Goal: Communication & Community: Answer question/provide support

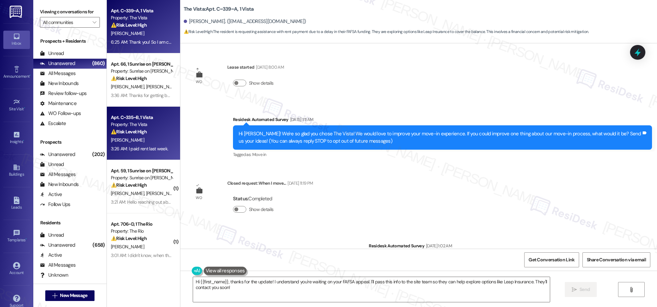
scroll to position [571, 0]
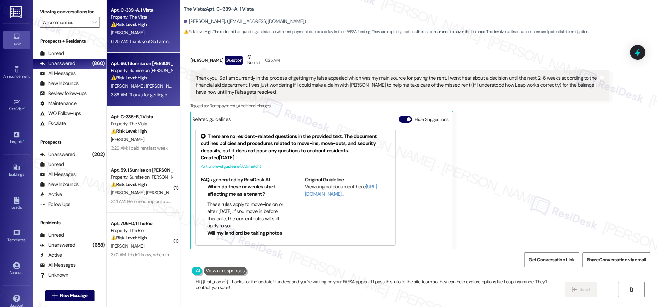
click at [136, 70] on div "Property: Sunrise on [PERSON_NAME]" at bounding box center [142, 70] width 62 height 7
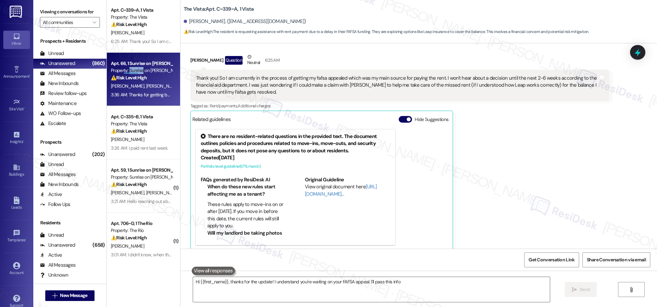
type textarea "Hi {{first_name}}, thanks for the update! I understand you're waiting on your F…"
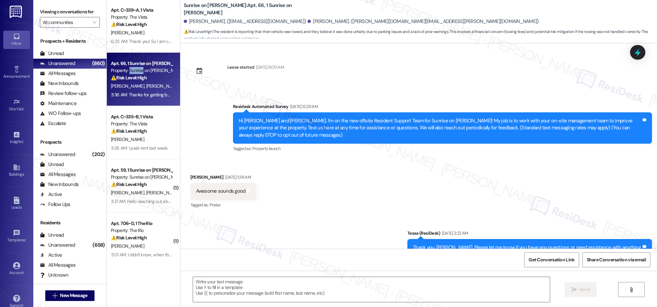
scroll to position [8441, 0]
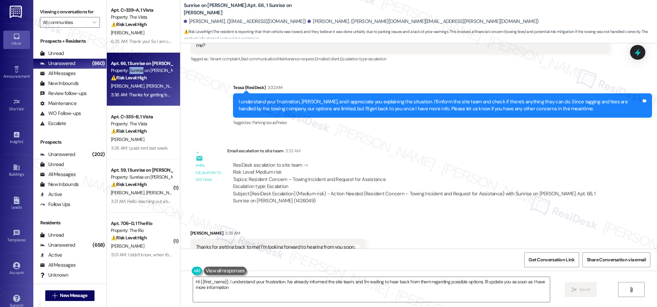
type textarea "Hi {{first_name}}, I understand your frustration. I've already informed the sit…"
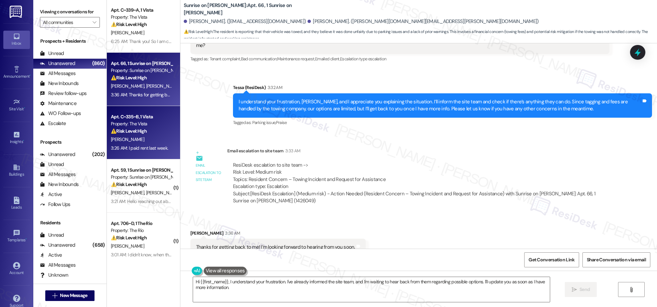
click at [139, 138] on div "[PERSON_NAME]" at bounding box center [141, 139] width 63 height 8
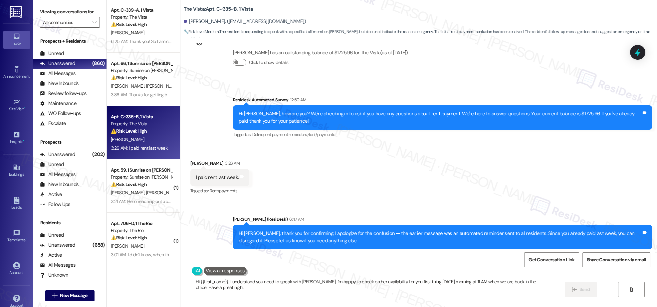
type textarea "Hi {{first_name}}, I understand you need to speak with [PERSON_NAME]. I'm happy…"
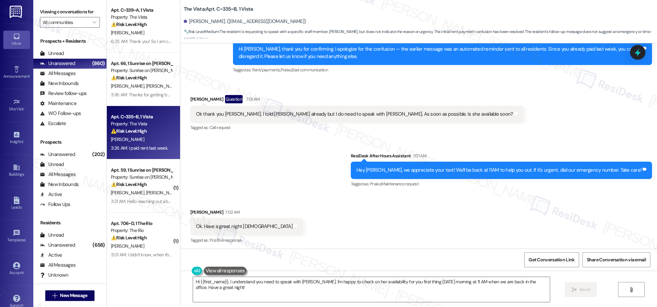
scroll to position [489, 0]
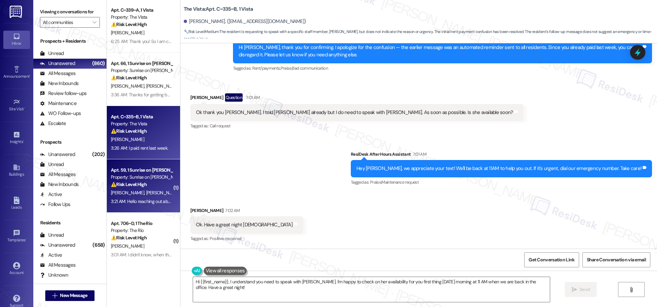
click at [142, 183] on div "⚠️ Risk Level: High The resident is reporting that their AC has been out for fo…" at bounding box center [142, 184] width 62 height 7
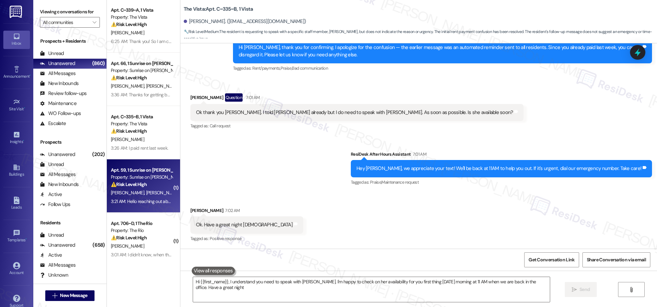
type textarea "Hi {{first_name}}, I understand you need to speak with [PERSON_NAME]. I'm happy…"
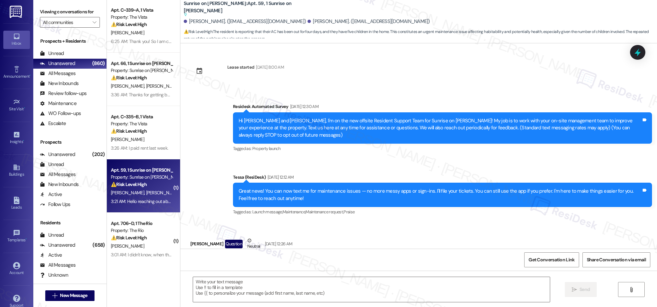
scroll to position [2366, 0]
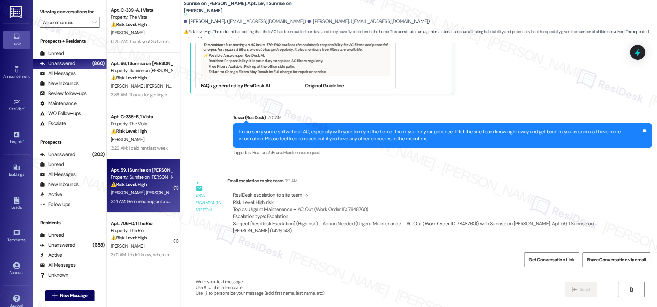
type textarea "Fetching suggested responses. Please feel free to read through the conversation…"
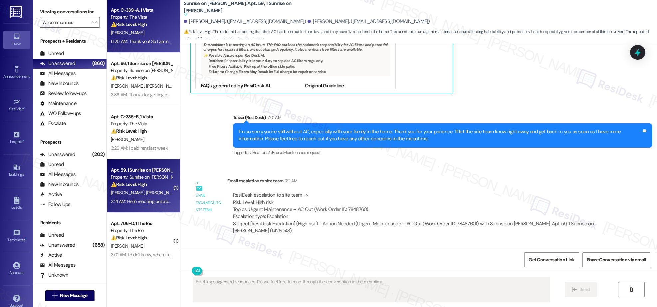
click at [137, 41] on div "6:25 AM: Thank you! So I am currently in the process of getting my fafsa appeal…" at bounding box center [526, 41] width 831 height 6
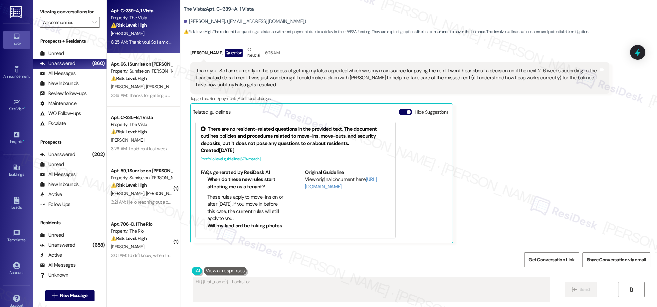
scroll to position [571, 0]
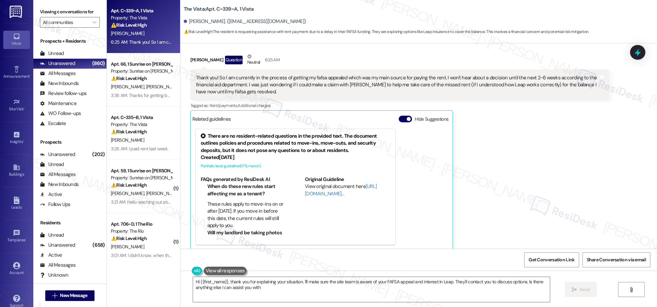
type textarea "Hi {{first_name}}, thank you for explaining your situation. I'll make sure the …"
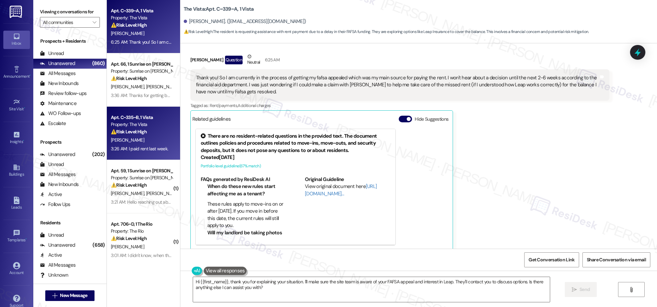
scroll to position [571, 0]
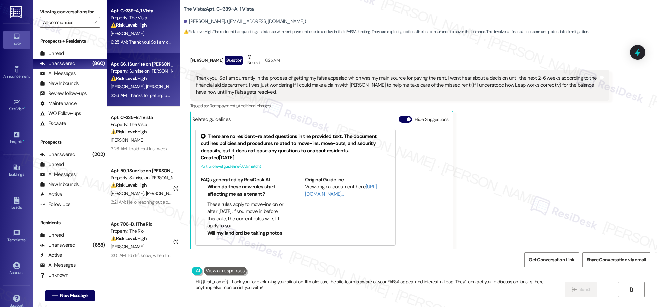
click at [146, 85] on span "[PERSON_NAME]" at bounding box center [162, 87] width 33 height 6
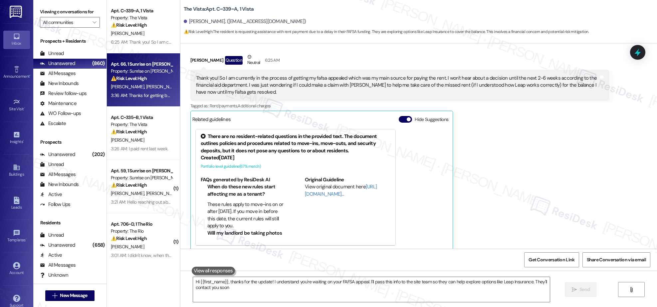
type textarea "Hi {{first_name}}, thanks for the update! I understand you're waiting on your F…"
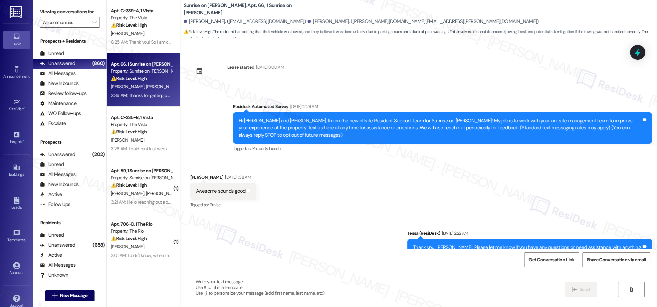
scroll to position [8441, 0]
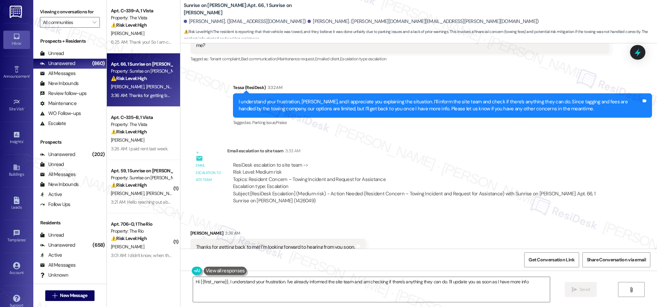
type textarea "Hi {{first_name}}, I understand your frustration. I've already informed the sit…"
click at [89, 25] on button "" at bounding box center [94, 22] width 11 height 11
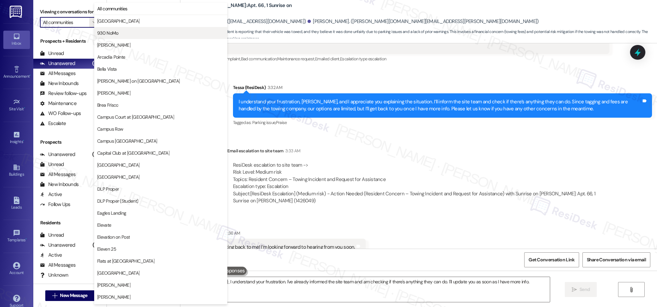
click at [132, 34] on span "930 NoMo" at bounding box center [160, 33] width 127 height 7
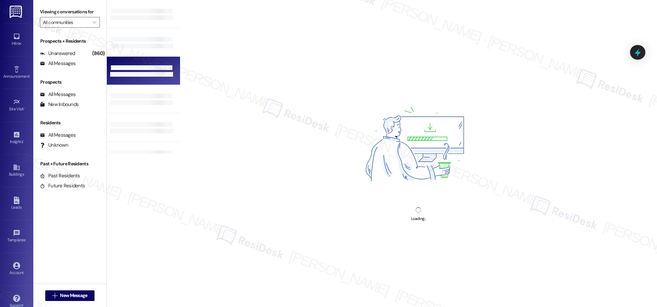
type input "930 NoMo"
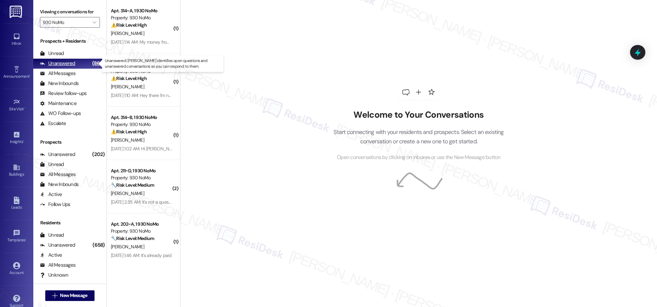
click at [73, 63] on div "Unanswered" at bounding box center [57, 63] width 35 height 7
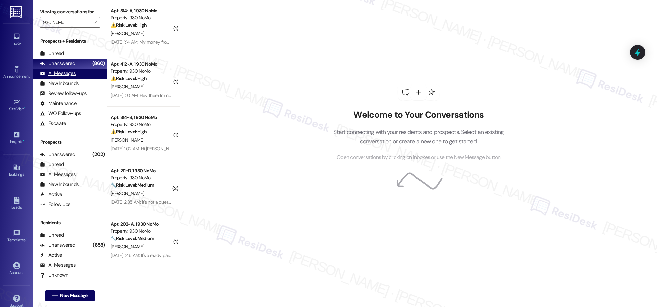
click at [67, 77] on div "All Messages (undefined)" at bounding box center [69, 74] width 73 height 10
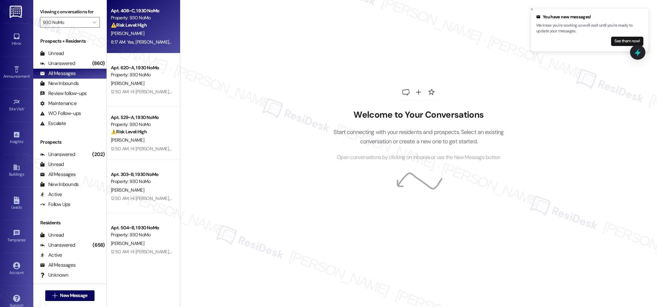
click at [141, 44] on div "8:17 AM: Yes, [PERSON_NAME] — you can respond here and I’ll make sure your mess…" at bounding box center [283, 42] width 345 height 6
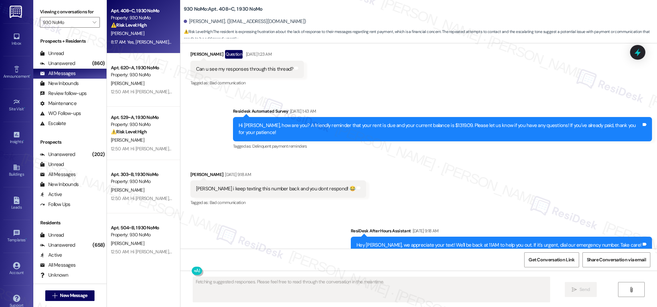
scroll to position [1047, 0]
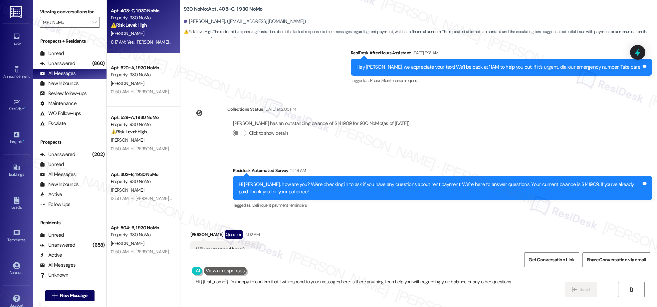
type textarea "Hi {{first_name}}, I'm happy to confirm that I will respond to your messages he…"
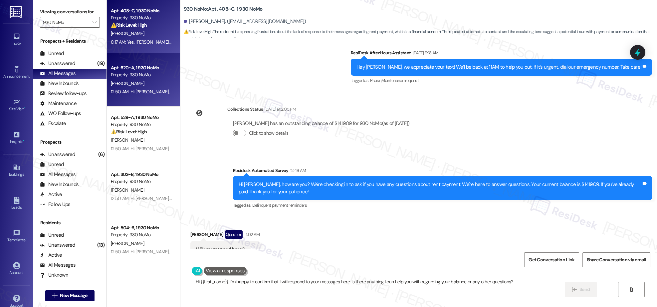
click at [148, 92] on div "12:50 AM: Hi [PERSON_NAME], how are you? We're checking in to ask if you have a…" at bounding box center [335, 92] width 448 height 6
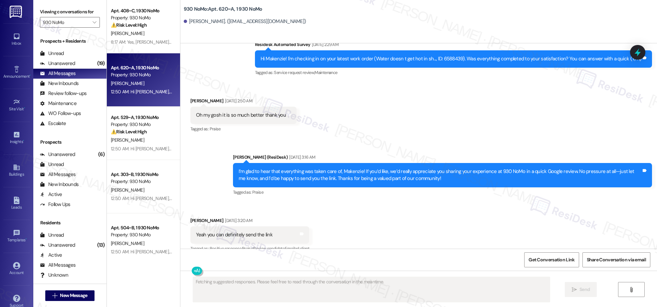
scroll to position [271, 0]
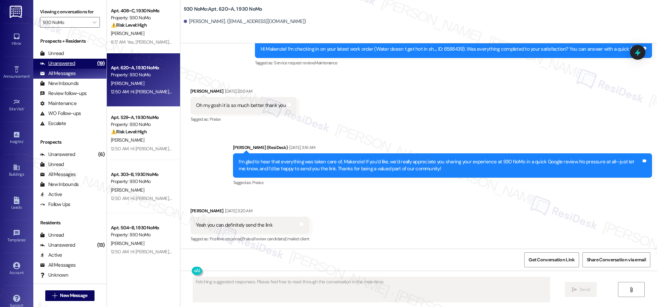
click at [71, 59] on div "Unanswered (19)" at bounding box center [69, 64] width 73 height 10
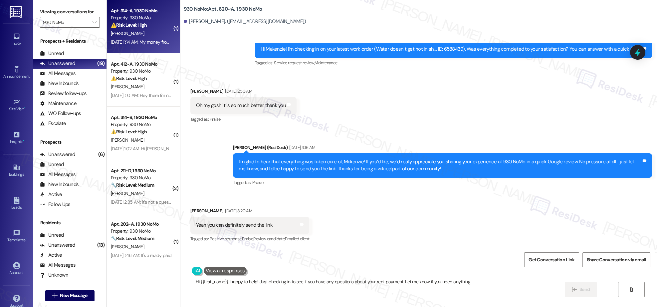
type textarea "Hi {{first_name}}, happy to help! Just checking in to see if you have any quest…"
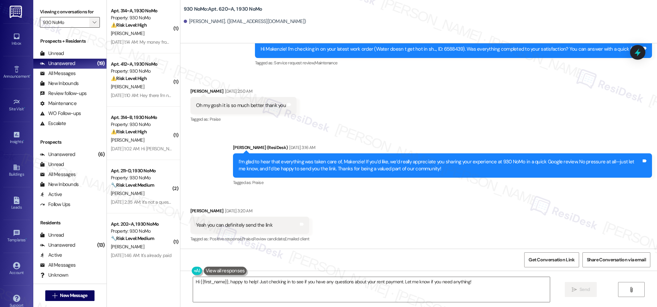
click at [93, 20] on icon "" at bounding box center [95, 22] width 4 height 5
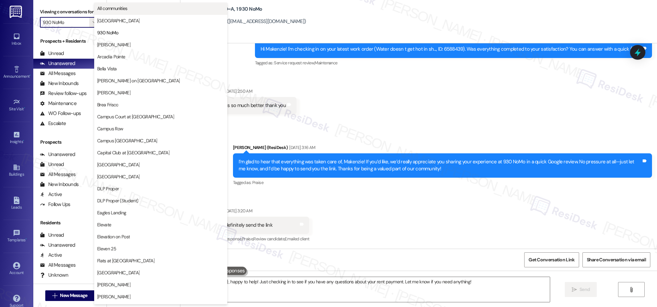
scroll to position [0, 0]
click at [130, 10] on span "All communities" at bounding box center [160, 8] width 127 height 7
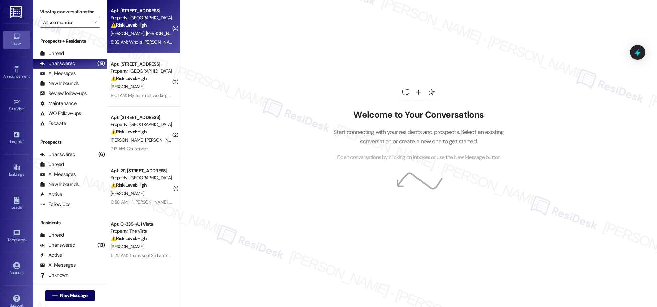
click at [145, 38] on div "8:39 AM: Who is [DEMOGRAPHIC_DATA]:39 AM: Who is [PERSON_NAME]" at bounding box center [141, 42] width 63 height 8
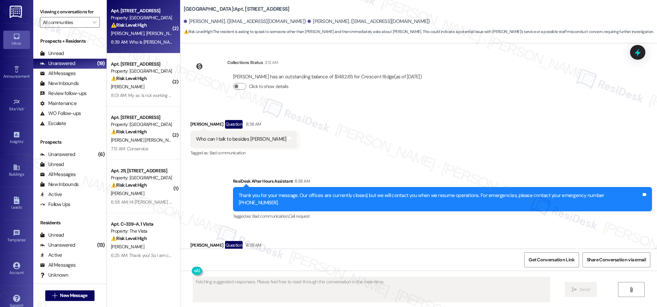
scroll to position [196, 0]
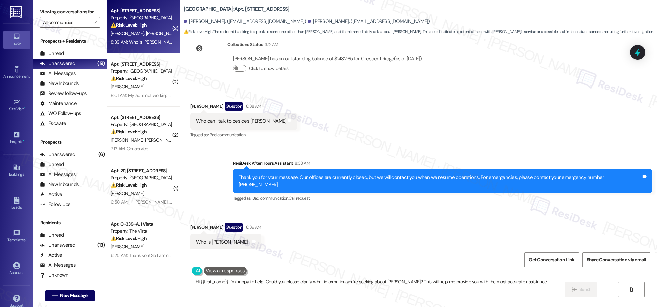
type textarea "Hi {{first_name}}, I'm happy to help! Could you please clarify what information…"
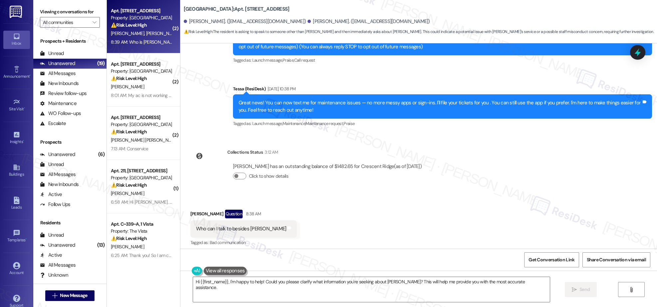
scroll to position [0, 0]
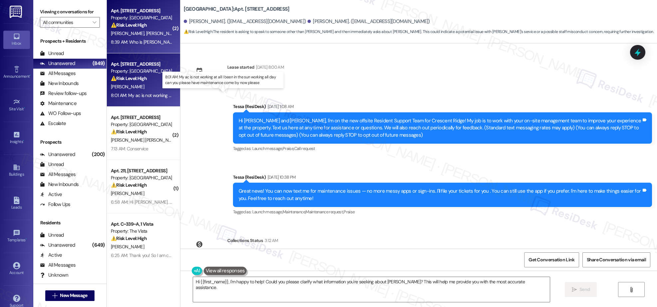
click at [128, 92] on div "8:01 AM: My ac is not working at all I been in the sun working all day can you …" at bounding box center [230, 95] width 238 height 6
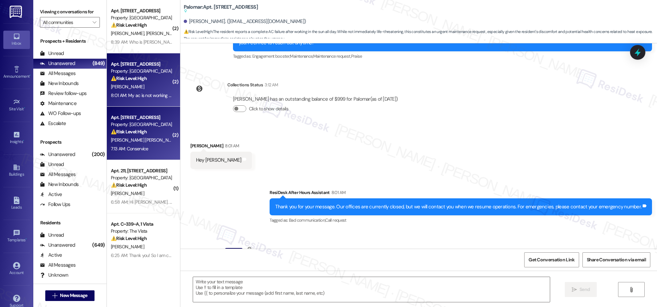
type textarea "Fetching suggested responses. Please feel free to read through the conversation…"
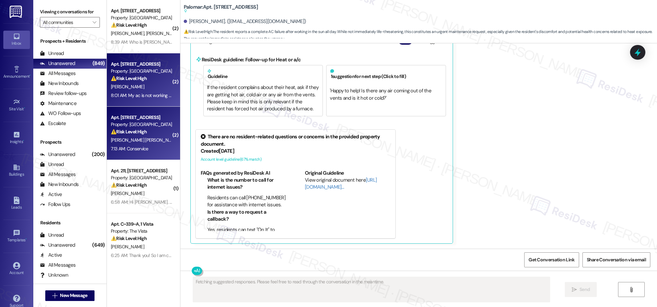
click at [137, 139] on span "[PERSON_NAME] [PERSON_NAME]" at bounding box center [145, 140] width 68 height 6
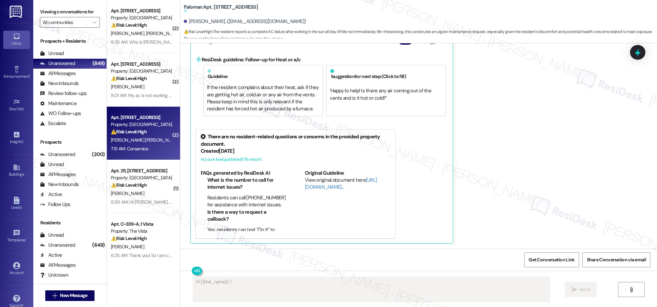
scroll to position [172, 0]
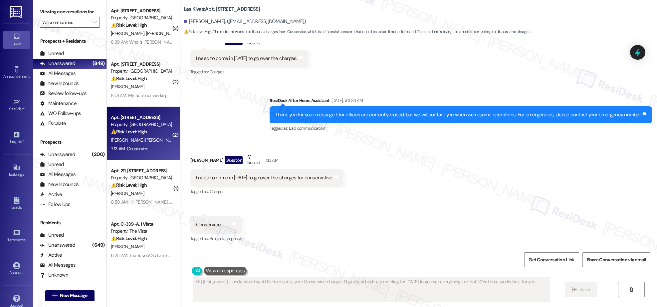
type textarea "Hi {{first_name}}, I understand you'd like to discuss your Conservice charges. …"
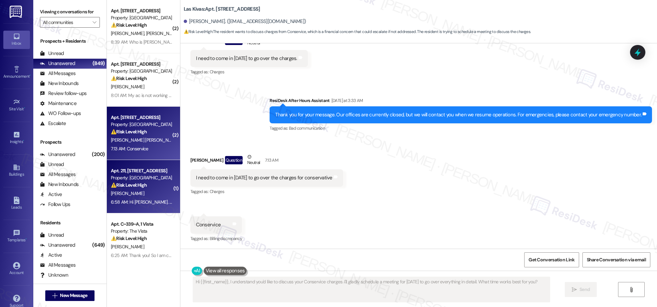
click at [138, 176] on div "Property: [GEOGRAPHIC_DATA]" at bounding box center [142, 177] width 62 height 7
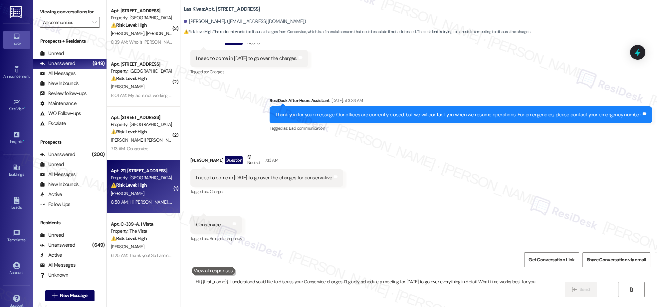
type textarea "Hi {{first_name}}, I understand you'd like to discuss your Conservice charges. …"
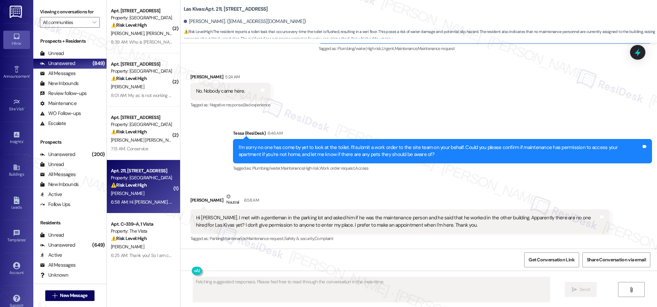
scroll to position [789, 0]
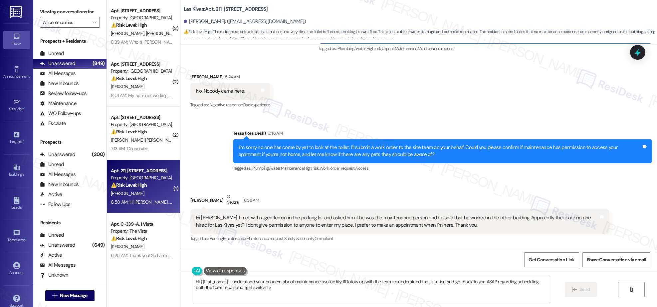
type textarea "Hi {{first_name}}, I understand your concern about maintenance availability. I'…"
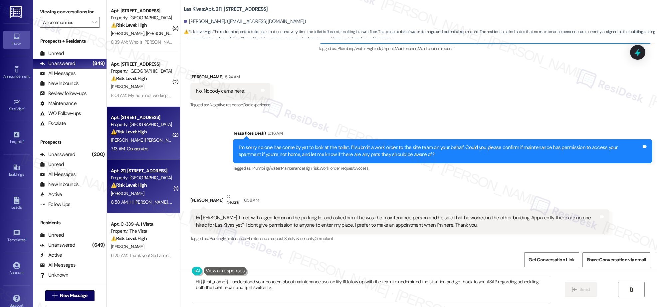
click at [149, 148] on div "7:13 AM: Conservice 7:13 AM: Conservice" at bounding box center [141, 148] width 63 height 8
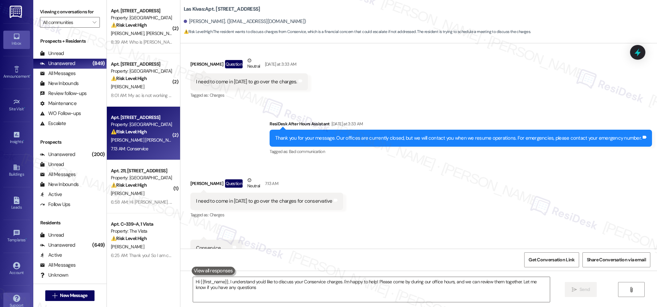
type textarea "Hi {{first_name}}, I understand you'd like to discuss your Conservice charges. …"
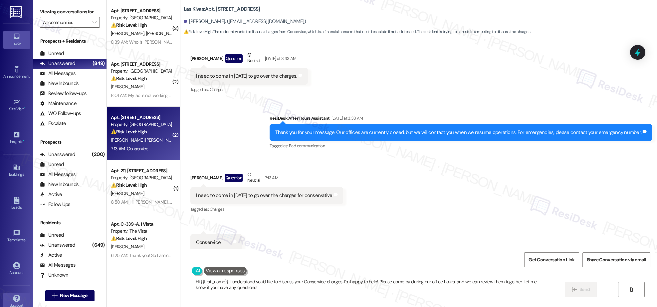
scroll to position [171, 0]
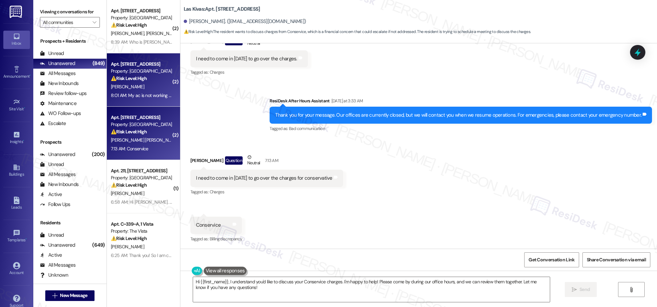
click at [150, 106] on div "Apt. [STREET_ADDRESS] Property: Palomar ⚠️ Risk Level: High The resident report…" at bounding box center [143, 79] width 73 height 53
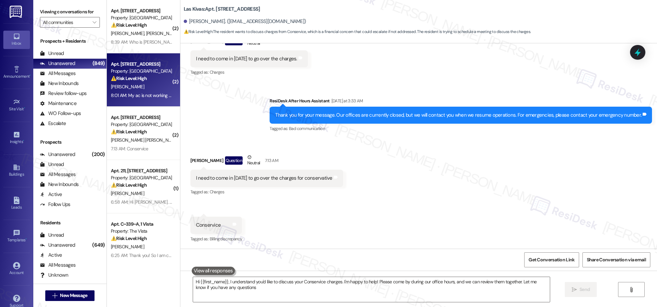
type textarea "Hi {{first_name}}, I understand you'd like to discuss your Conservice charges. …"
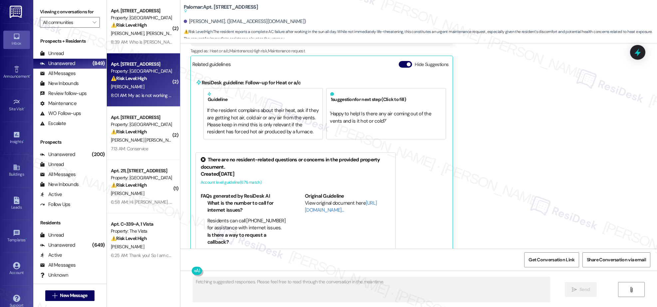
scroll to position [411, 0]
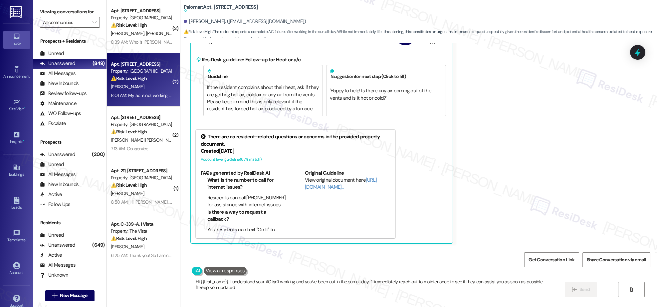
type textarea "Hi {{first_name}}, I understand your AC isn't working and you've been out in th…"
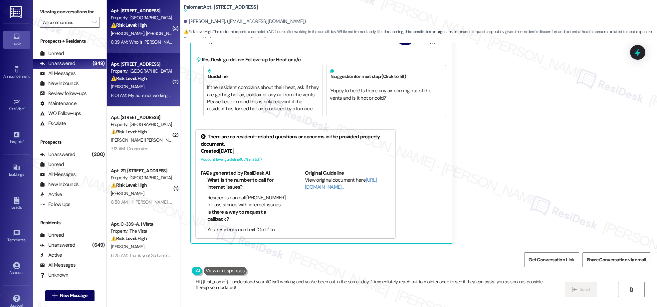
click at [122, 42] on div "8:39 AM: Who is [DEMOGRAPHIC_DATA]:39 AM: Who is [PERSON_NAME]" at bounding box center [144, 42] width 66 height 6
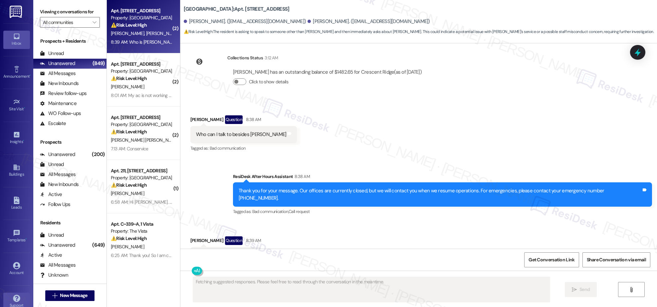
scroll to position [196, 0]
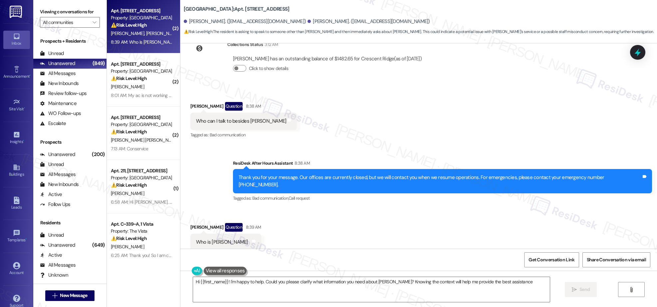
type textarea "Hi {{first_name}}! I'm happy to help. Could you please clarify what information…"
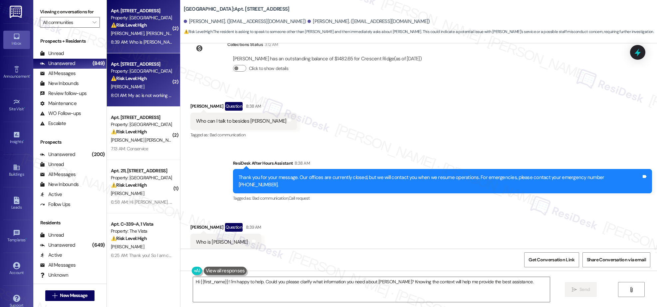
click at [139, 90] on div "[PERSON_NAME]" at bounding box center [141, 87] width 63 height 8
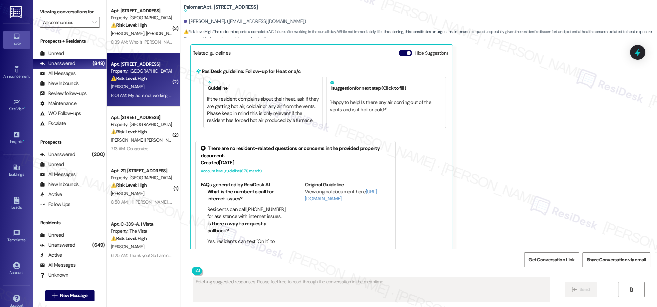
scroll to position [411, 0]
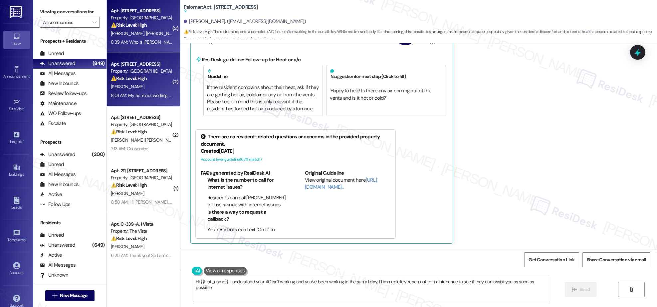
type textarea "Hi {{first_name}}, I understand your AC isn't working and you've been working i…"
click at [111, 35] on span "[PERSON_NAME]" at bounding box center [128, 33] width 35 height 6
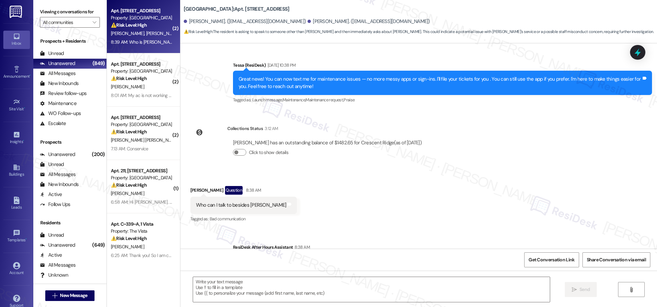
type textarea "Fetching suggested responses. Please feel free to read through the conversation…"
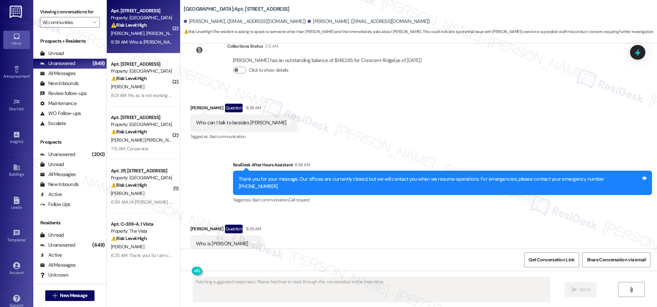
scroll to position [196, 0]
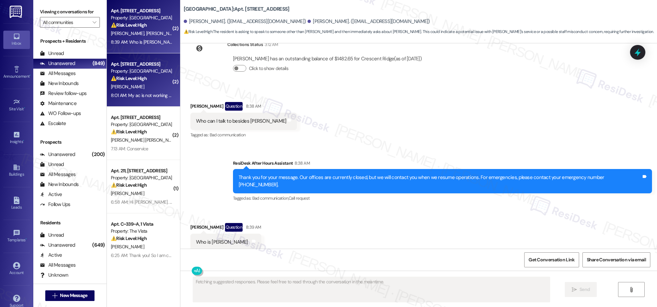
click at [154, 92] on div "8:01 AM: My ac is not working at all I been in the sun working all day can you …" at bounding box center [141, 95] width 63 height 8
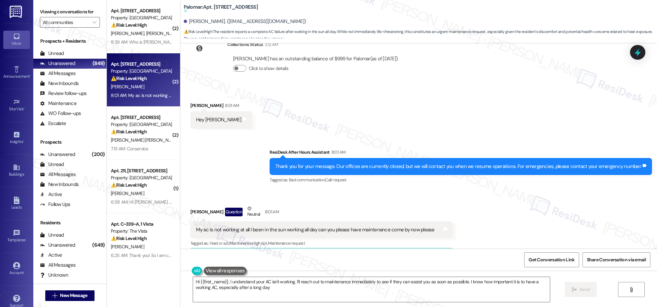
type textarea "Hi {{first_name}}, I understand your AC isn't working. I'll reach out to mainte…"
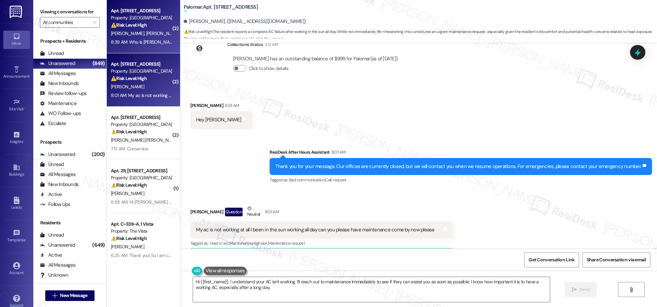
click at [138, 48] on div "Apt. [STREET_ADDRESS] Property: [GEOGRAPHIC_DATA] ⚠️ Risk Level: High The resid…" at bounding box center [143, 26] width 73 height 53
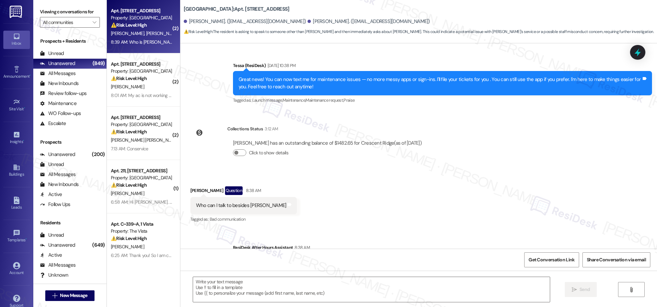
type textarea "Fetching suggested responses. Please feel free to read through the conversation…"
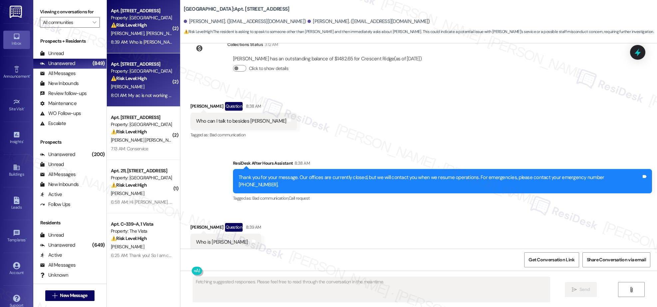
click at [138, 98] on div "8:01 AM: My ac is not working at all I been in the sun working all day can you …" at bounding box center [230, 95] width 238 height 6
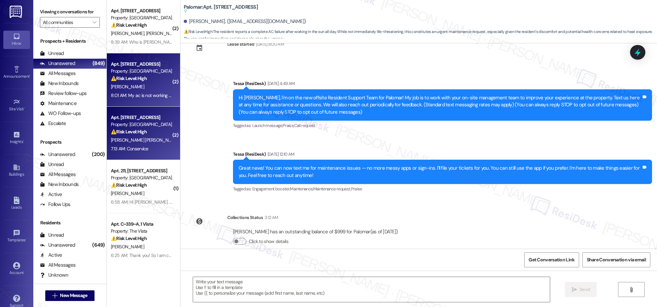
click at [129, 139] on span "[PERSON_NAME] [PERSON_NAME]" at bounding box center [145, 140] width 68 height 6
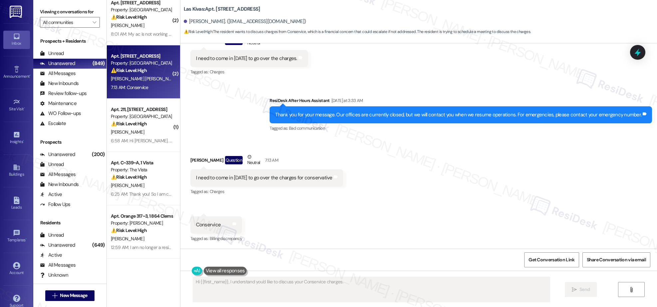
scroll to position [61, 0]
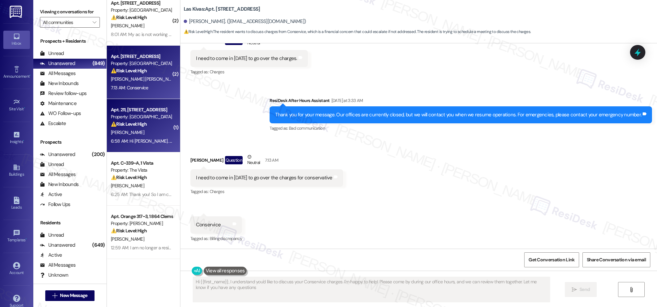
type textarea "Hi {{first_name}}, I understand you'd like to discuss your Conservice charges. …"
click at [145, 144] on div "6:58 AM: Hi [PERSON_NAME]. I met with a gentleman in the parking lot and asked …" at bounding box center [141, 141] width 63 height 8
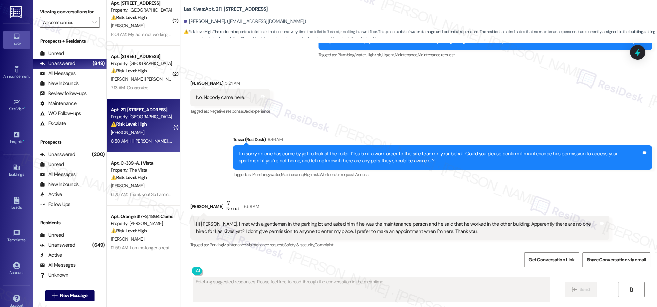
scroll to position [788, 0]
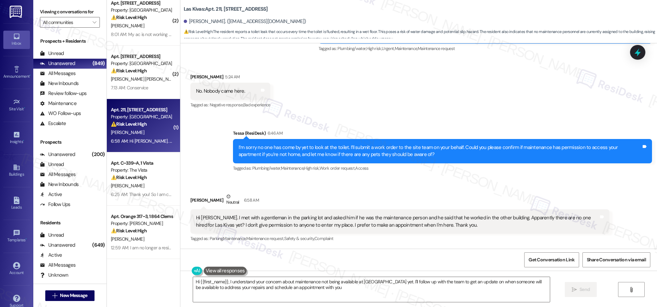
type textarea "Hi {{first_name}}, I understand your concern about maintenance not being availa…"
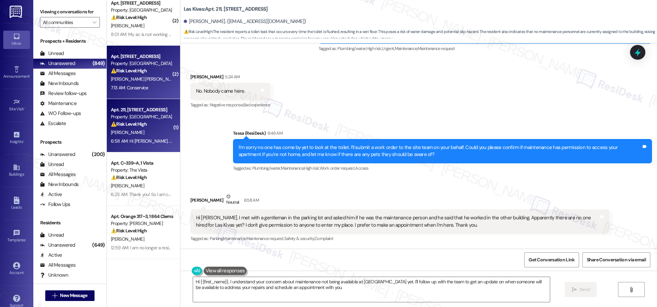
click at [123, 85] on div "7:13 AM: Conservice 7:13 AM: Conservice" at bounding box center [130, 88] width 38 height 6
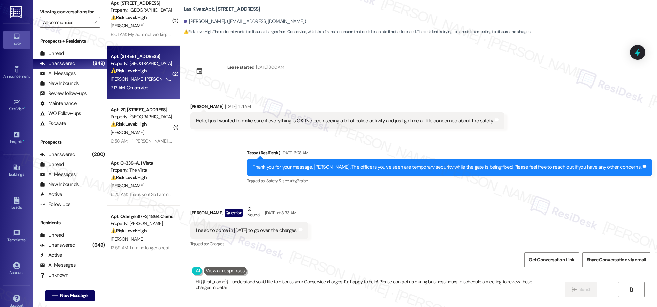
type textarea "Hi {{first_name}}, I understand you'd like to discuss your Conservice charges. …"
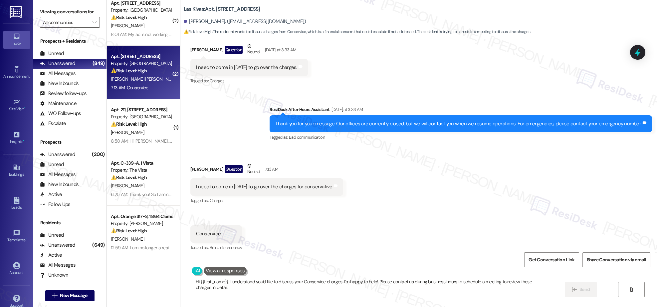
scroll to position [171, 0]
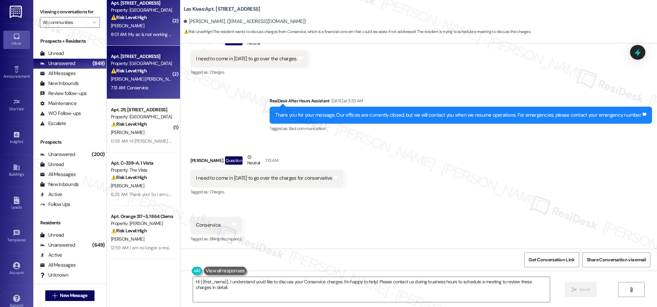
click at [140, 27] on div "[PERSON_NAME]" at bounding box center [141, 26] width 63 height 8
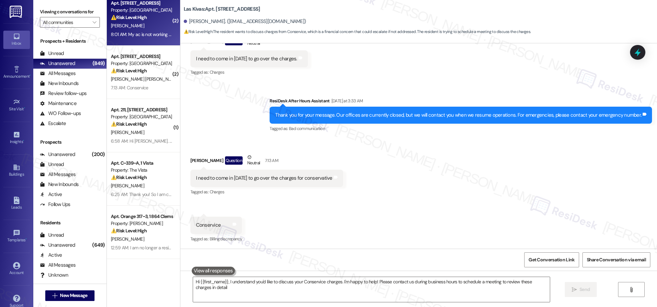
type textarea "Hi {{first_name}}, I understand you'd like to discuss your Conservice charges. …"
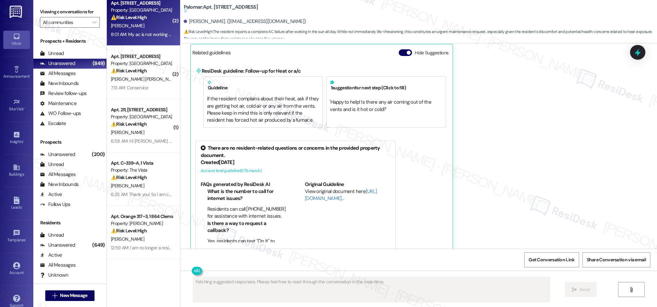
scroll to position [411, 0]
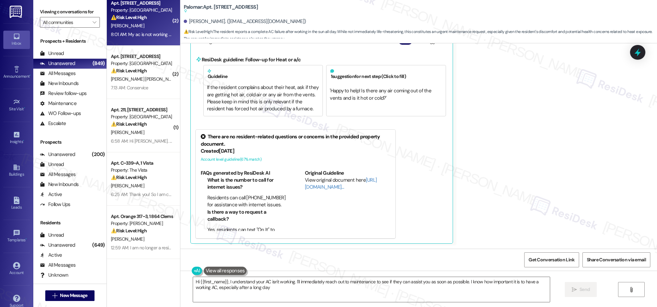
type textarea "Hi {{first_name}}, I understand your AC isn't working. I'll immediately reach o…"
